Goal: Task Accomplishment & Management: Use online tool/utility

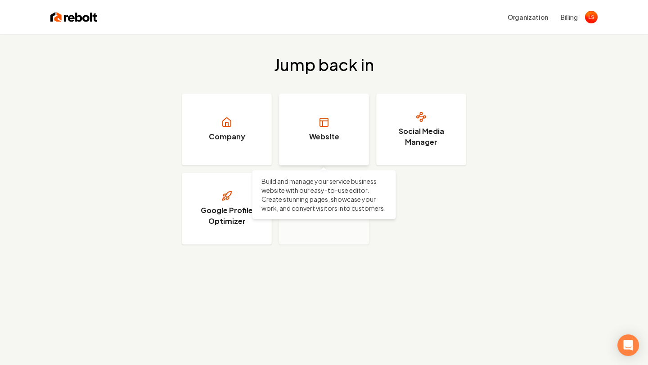
click at [327, 118] on rect at bounding box center [324, 122] width 8 height 8
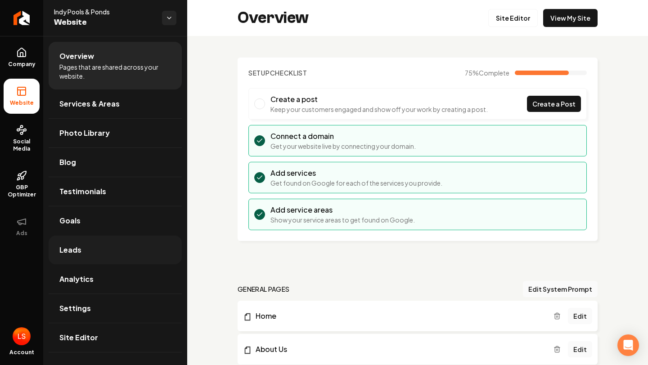
click at [94, 250] on link "Leads" at bounding box center [115, 250] width 133 height 29
